Goal: Information Seeking & Learning: Learn about a topic

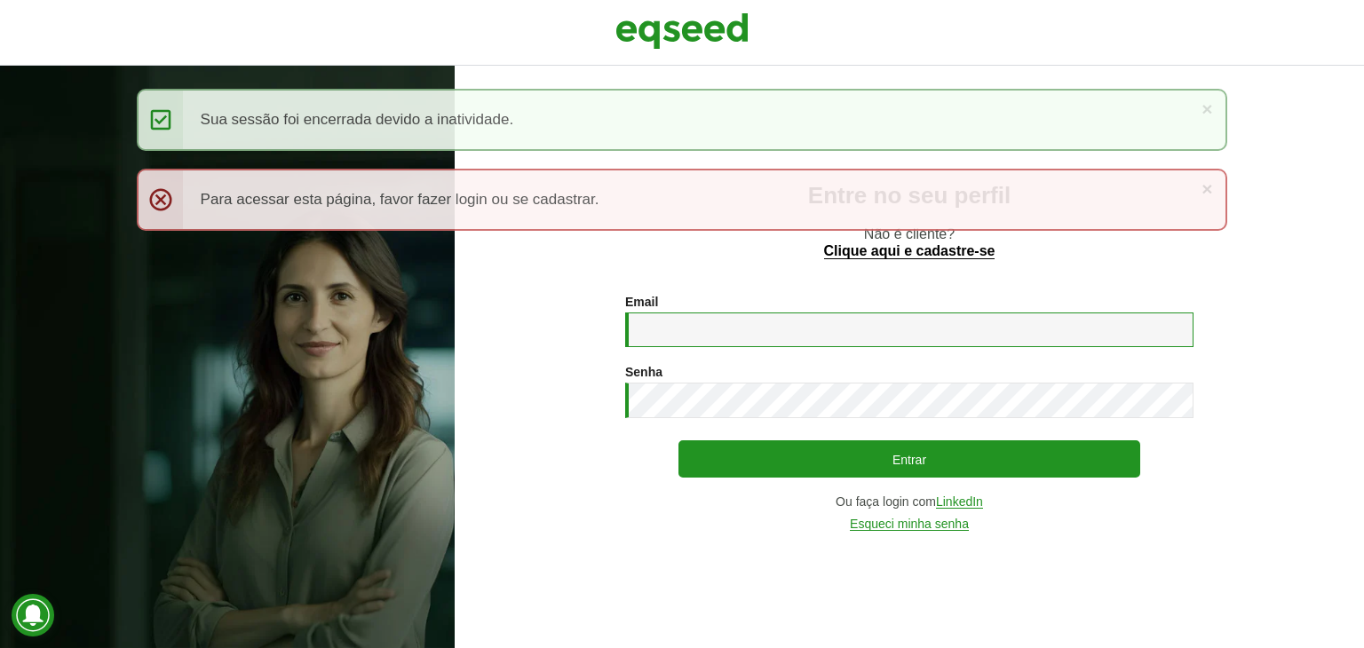
click at [683, 333] on input "Email *" at bounding box center [909, 330] width 568 height 35
type input "**********"
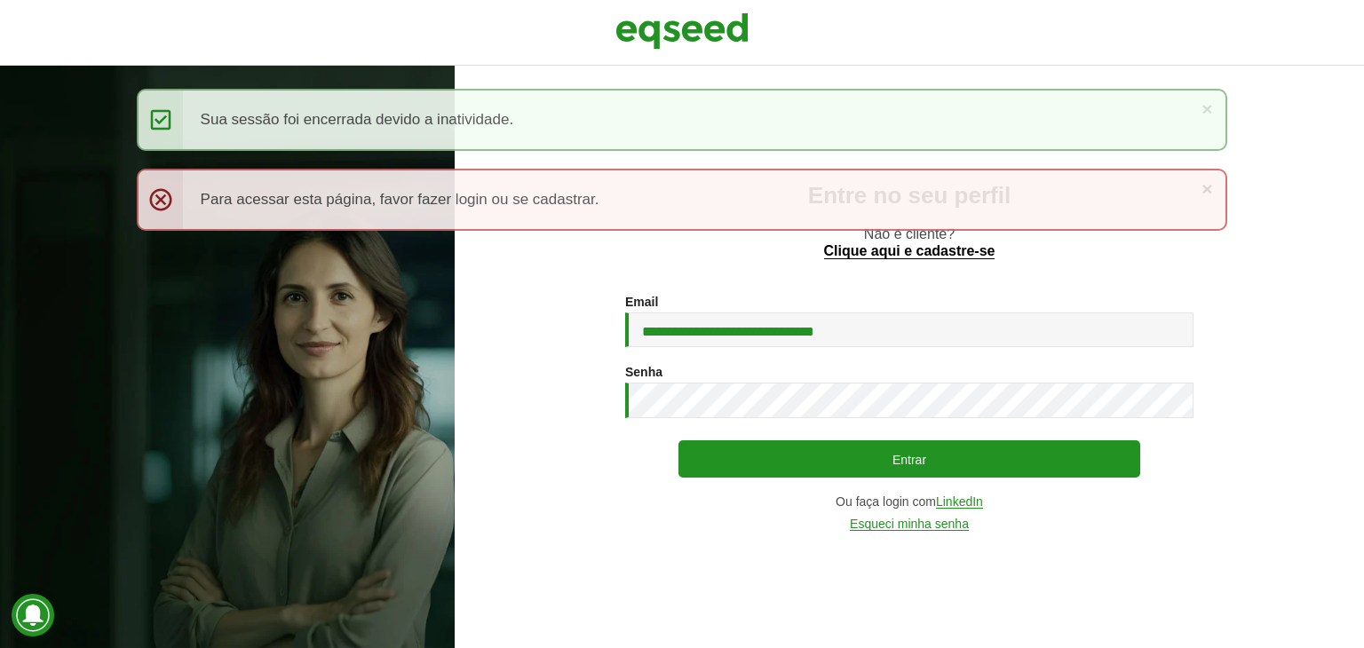
click at [679, 441] on button "Entrar" at bounding box center [910, 459] width 462 height 37
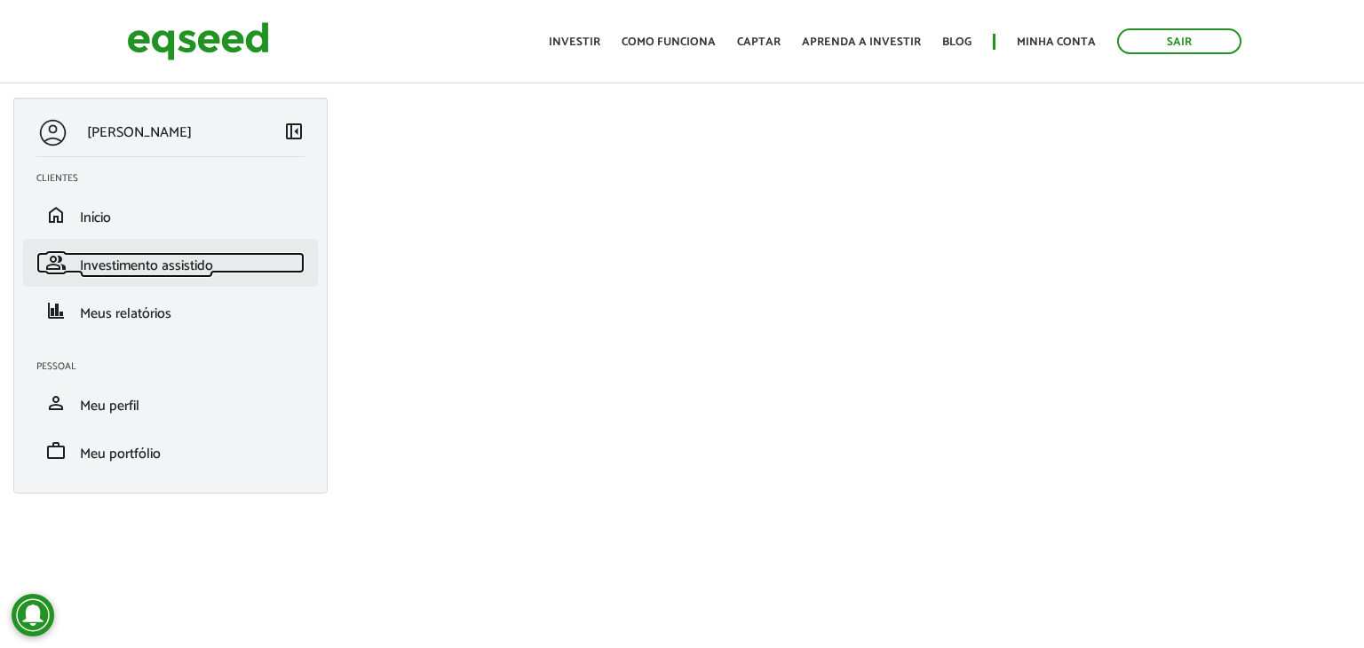
click at [146, 275] on span "Investimento assistido" at bounding box center [146, 266] width 133 height 24
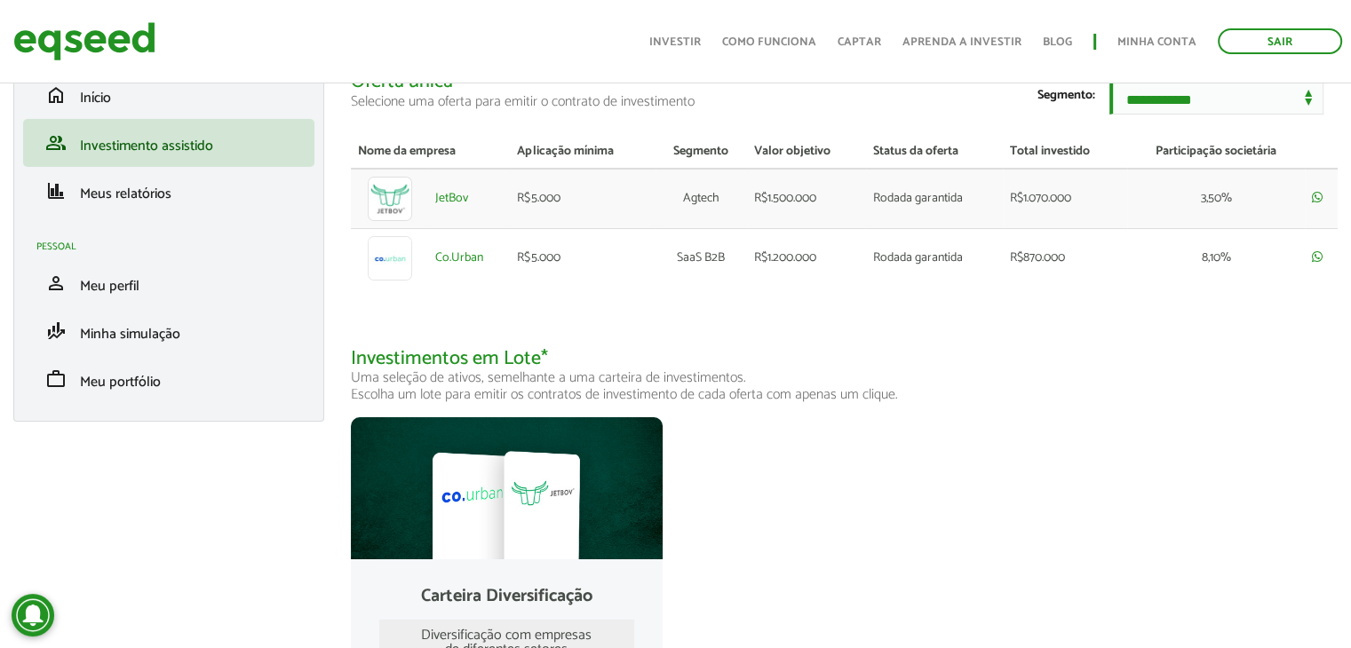
scroll to position [100, 0]
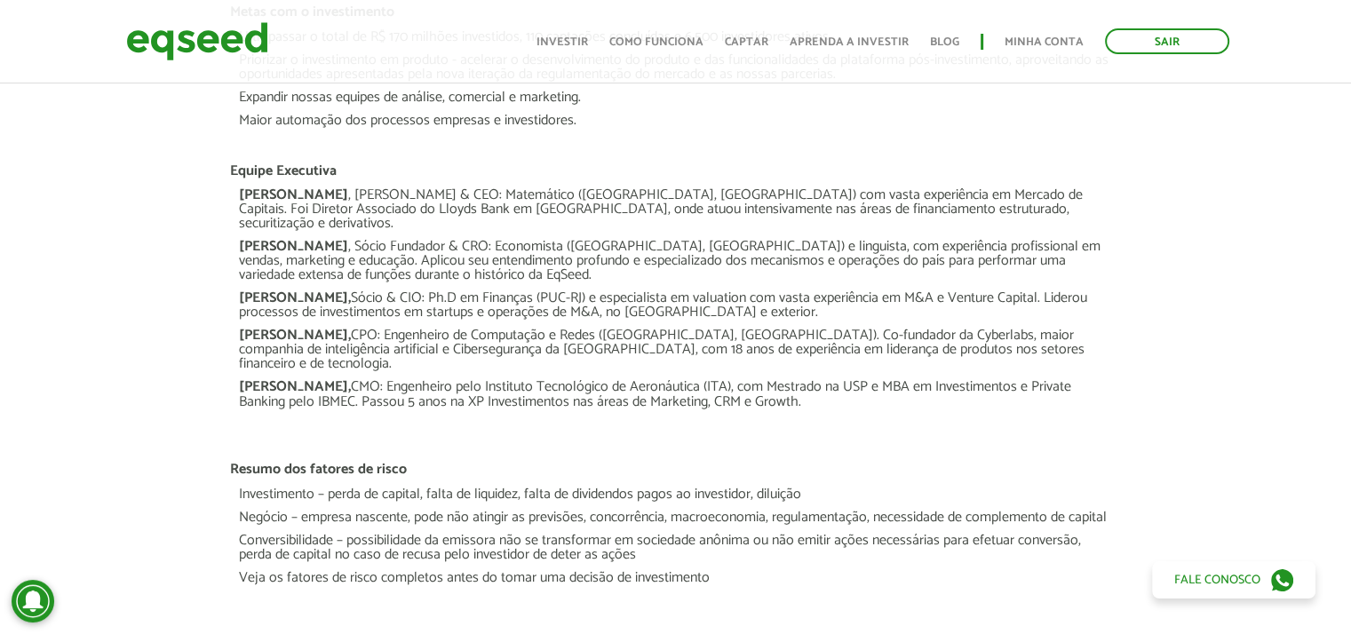
scroll to position [3464, 0]
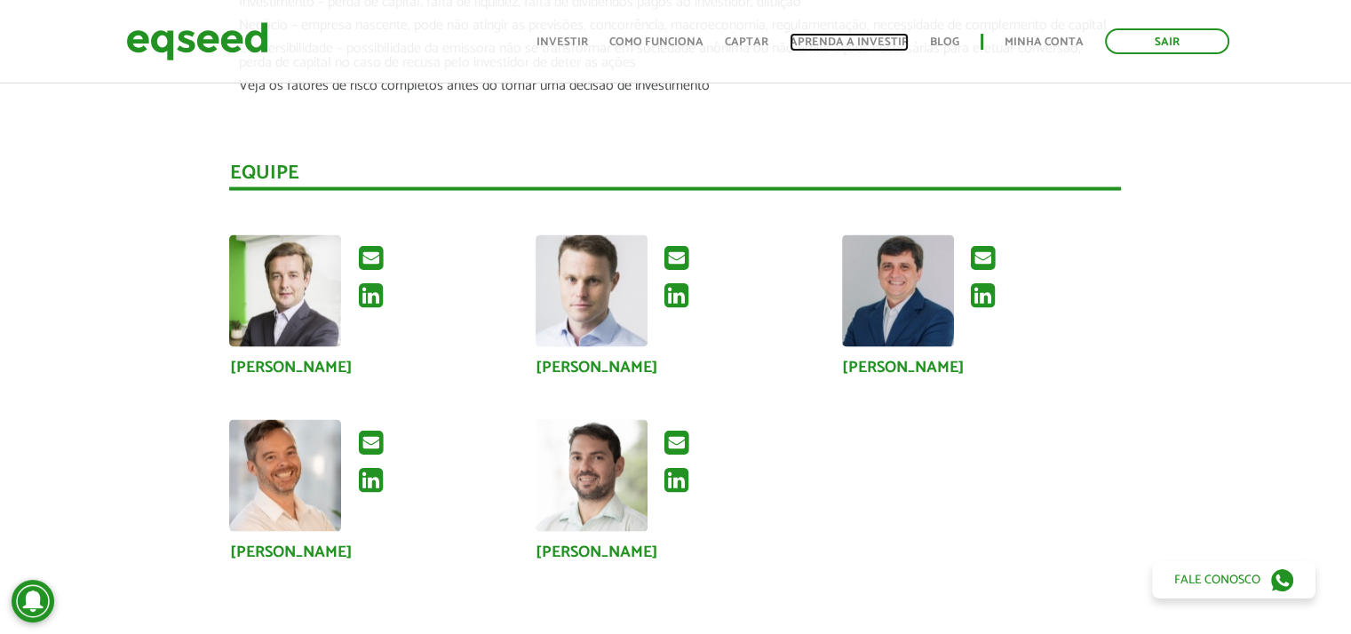
click at [878, 40] on link "Aprenda a investir" at bounding box center [849, 42] width 119 height 12
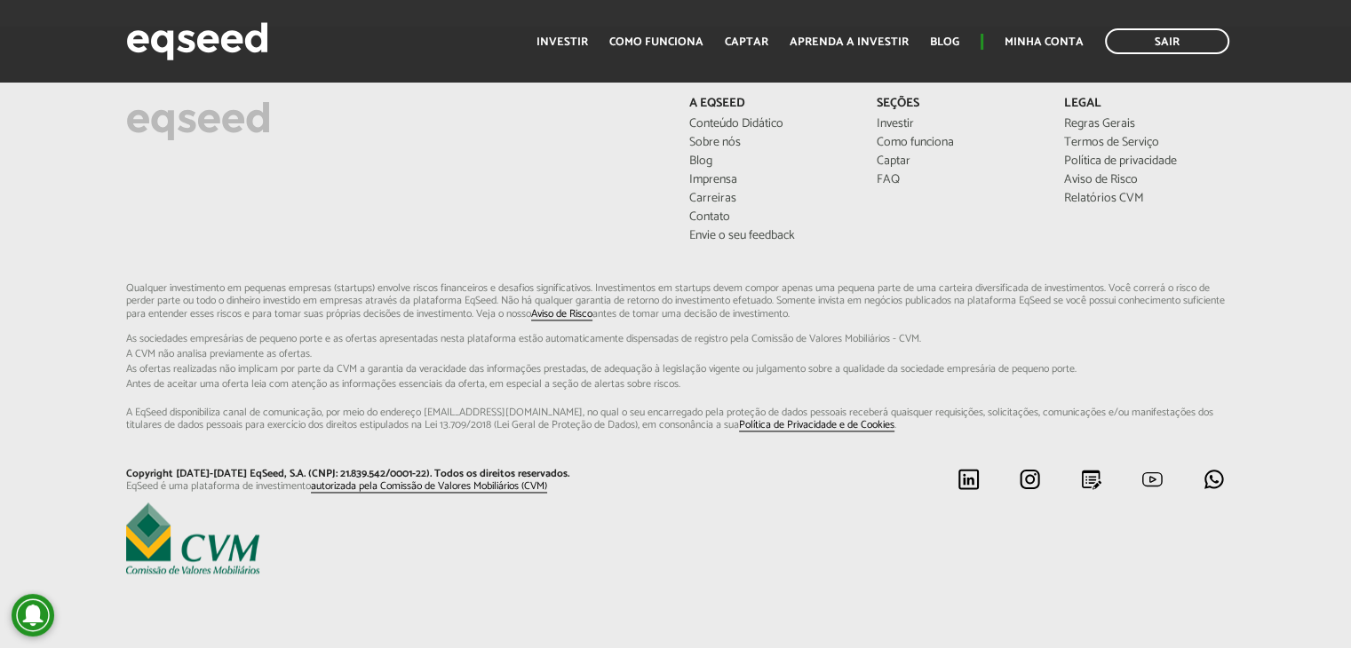
scroll to position [2639, 0]
